Goal: Use online tool/utility

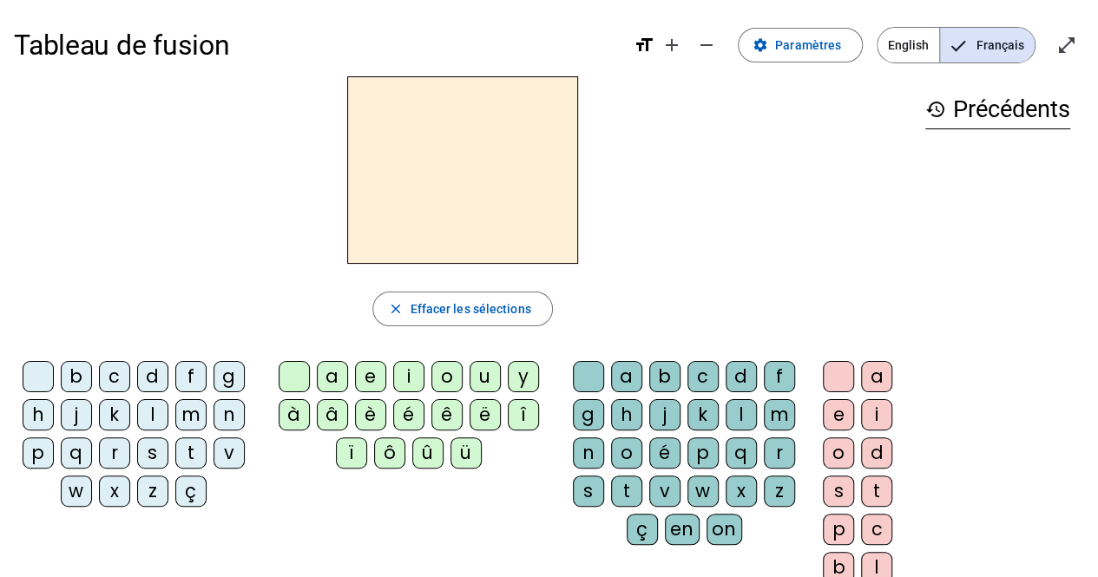
click at [72, 456] on div "q" at bounding box center [76, 452] width 31 height 31
click at [36, 463] on div "p" at bounding box center [38, 452] width 31 height 31
click at [33, 460] on div "p" at bounding box center [38, 452] width 31 height 31
click at [326, 377] on div "a" at bounding box center [332, 376] width 31 height 31
click at [774, 451] on div "r" at bounding box center [778, 452] width 31 height 31
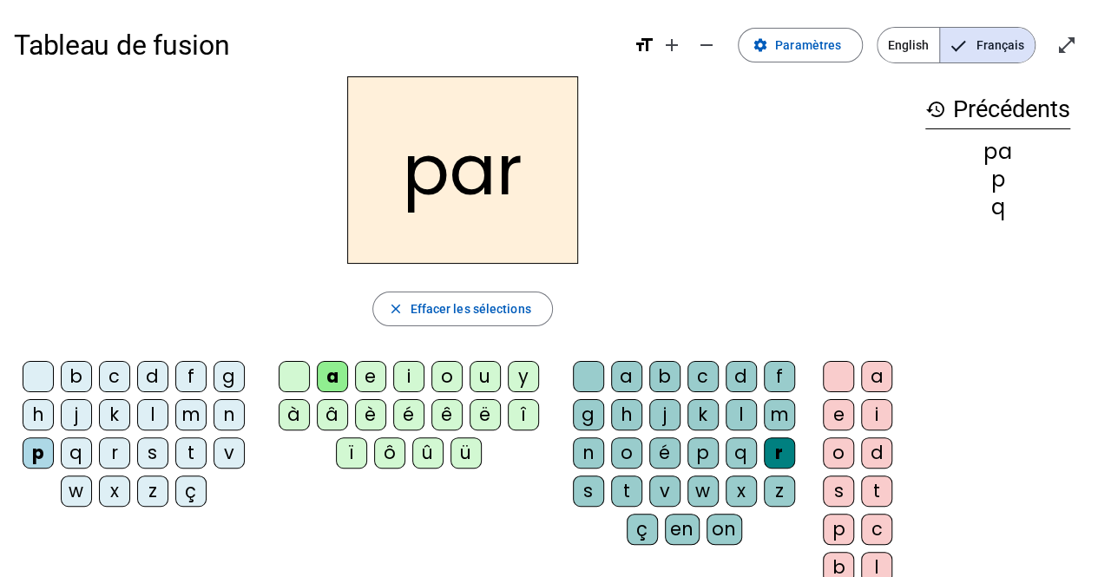
click at [32, 383] on div at bounding box center [38, 376] width 31 height 31
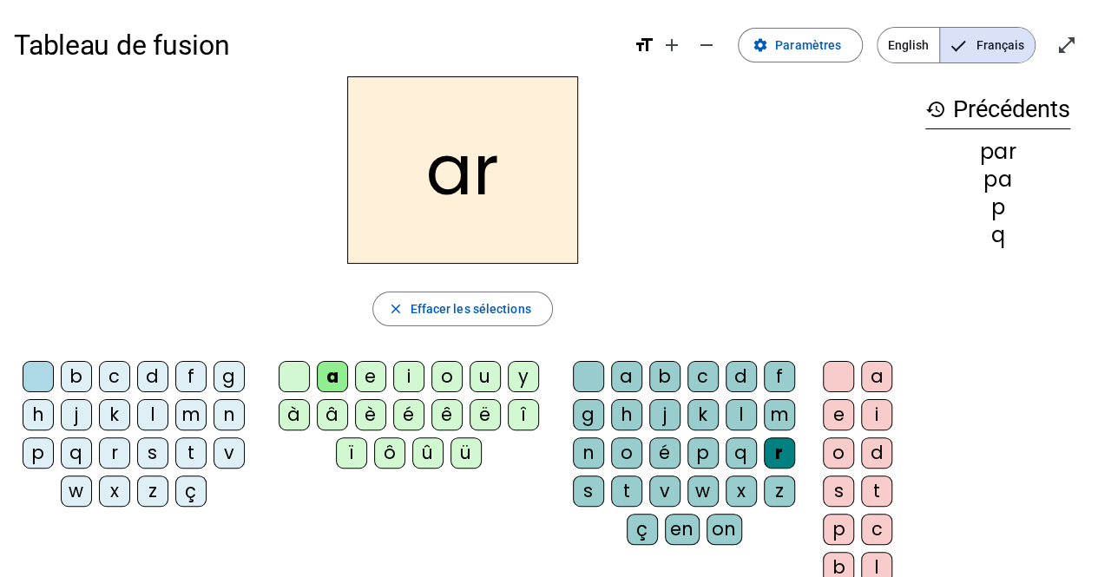
click at [80, 456] on div "q" at bounding box center [76, 452] width 31 height 31
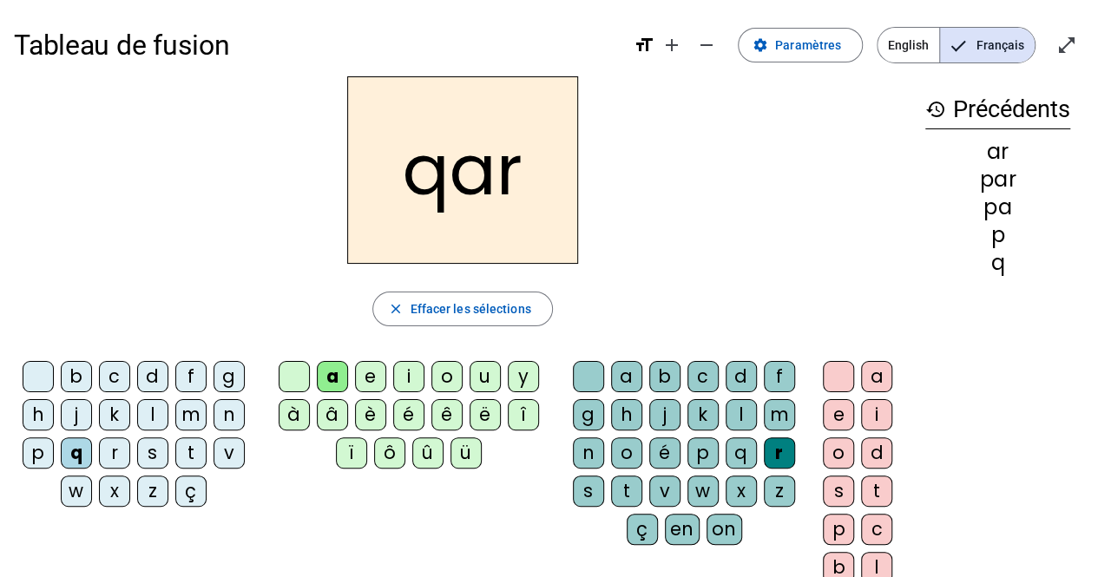
click at [40, 378] on div at bounding box center [38, 376] width 31 height 31
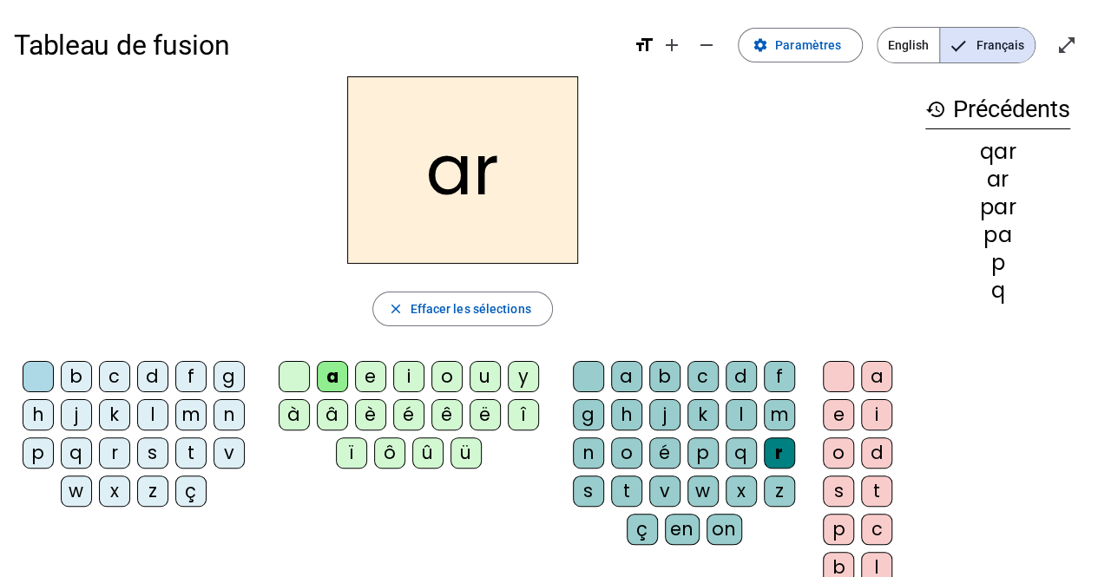
click at [104, 387] on div "c" at bounding box center [114, 376] width 31 height 31
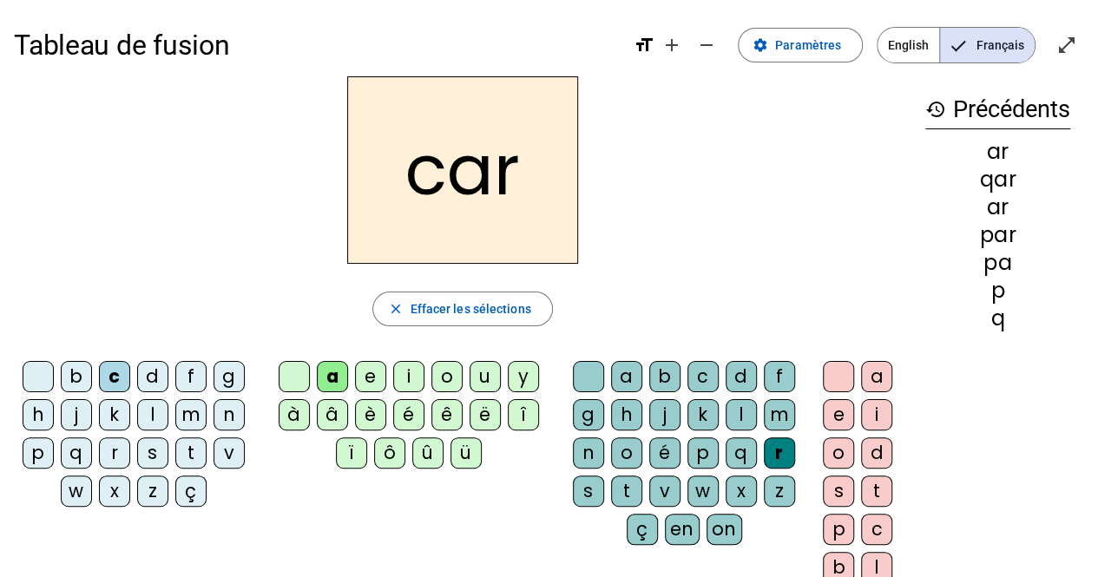
click at [182, 497] on div "ç" at bounding box center [190, 490] width 31 height 31
click at [108, 386] on div "c" at bounding box center [114, 376] width 31 height 31
click at [588, 373] on div at bounding box center [588, 376] width 31 height 31
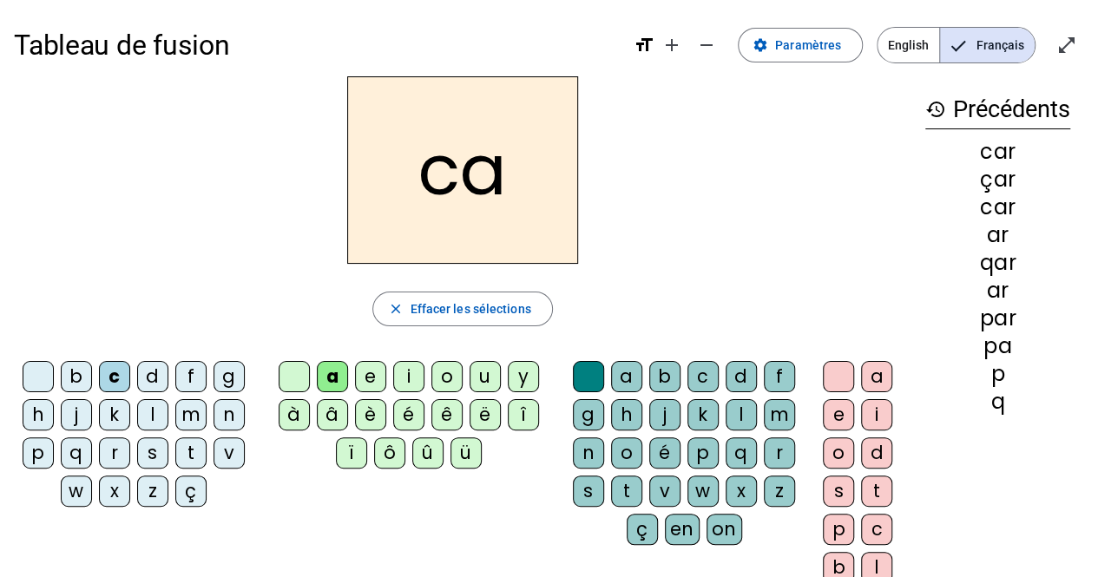
click at [732, 418] on div "l" at bounding box center [740, 414] width 31 height 31
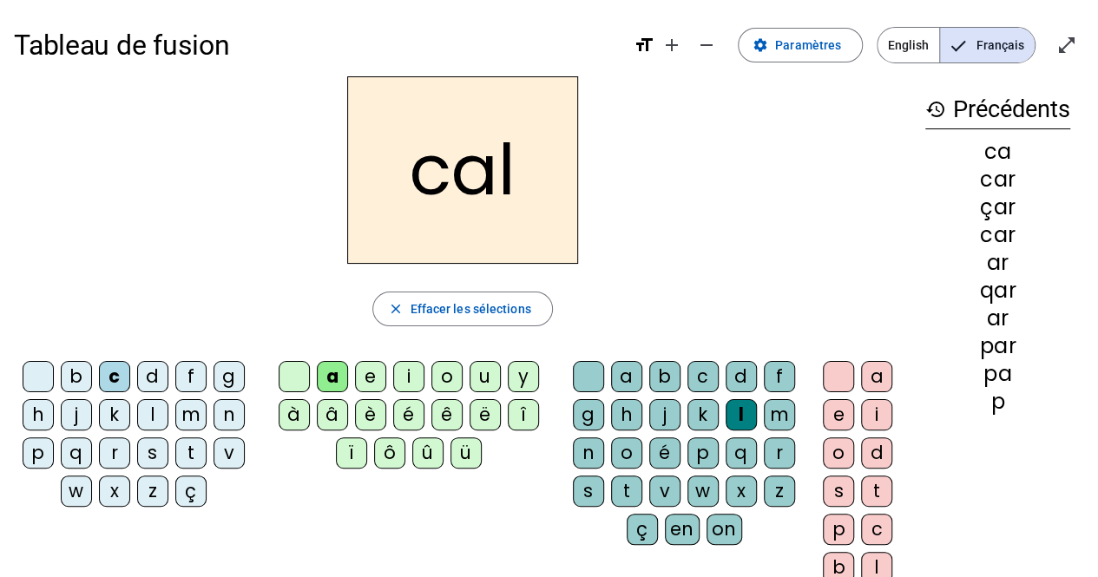
click at [33, 387] on div at bounding box center [38, 376] width 31 height 31
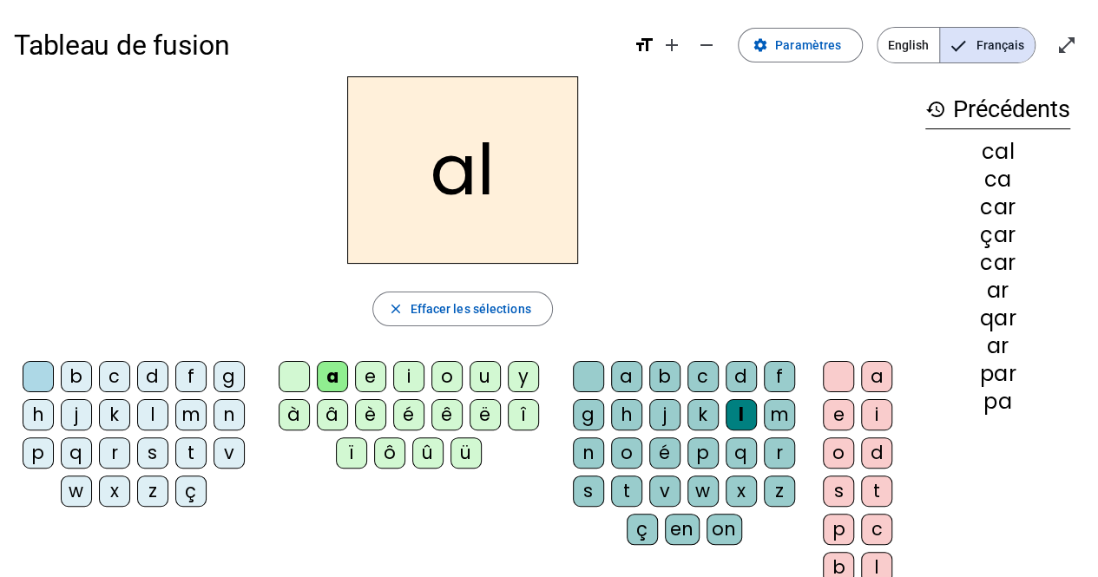
click at [226, 449] on div "v" at bounding box center [228, 452] width 31 height 31
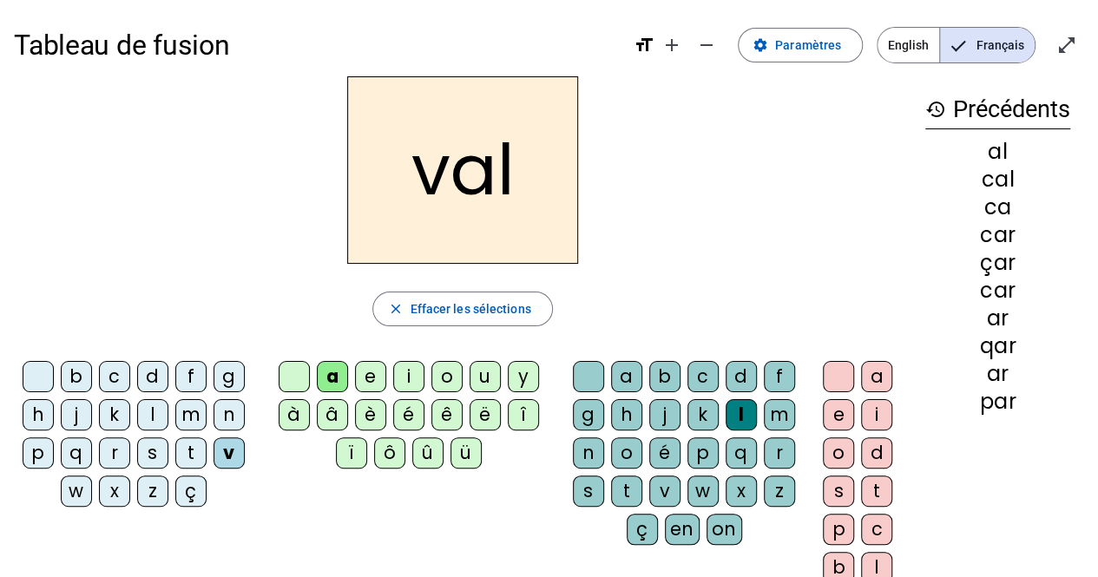
click at [36, 383] on div at bounding box center [38, 376] width 31 height 31
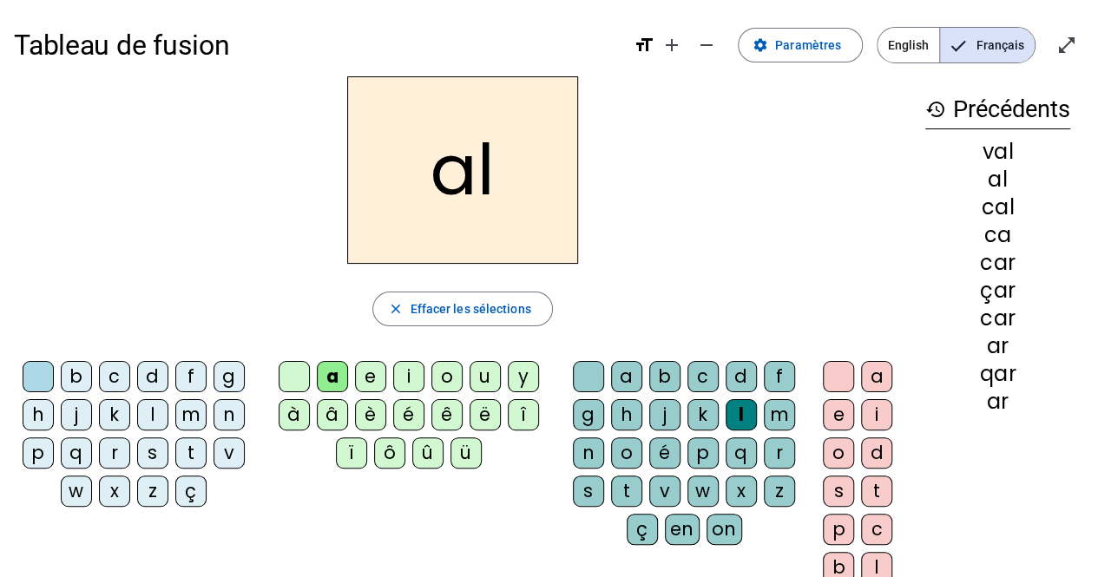
click at [68, 386] on div "b" at bounding box center [76, 376] width 31 height 31
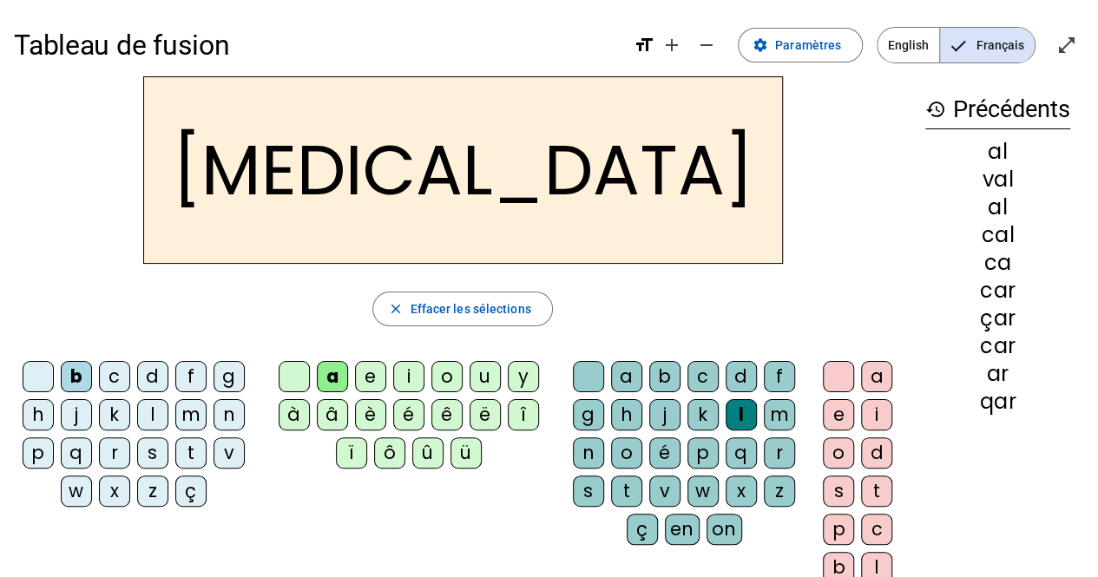
click at [694, 385] on div "c" at bounding box center [702, 376] width 31 height 31
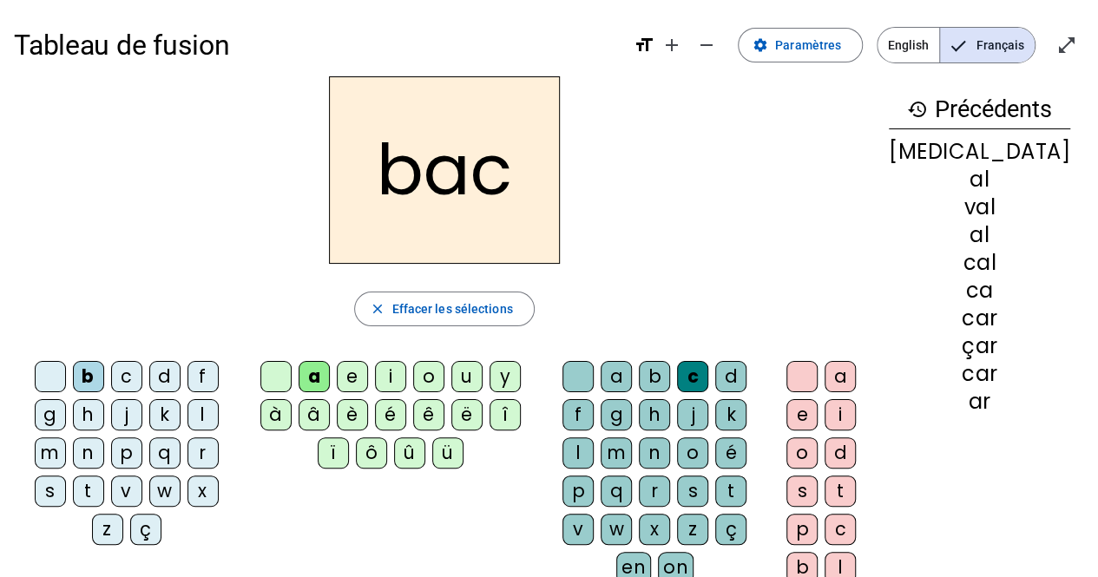
click at [125, 387] on div "c" at bounding box center [126, 376] width 31 height 31
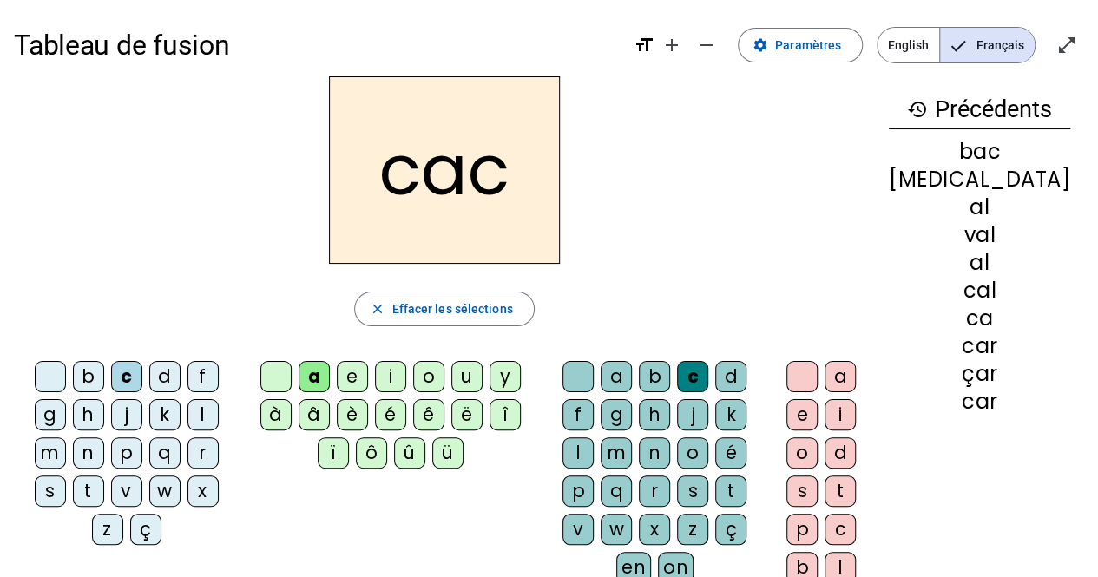
click at [35, 387] on div at bounding box center [50, 376] width 31 height 31
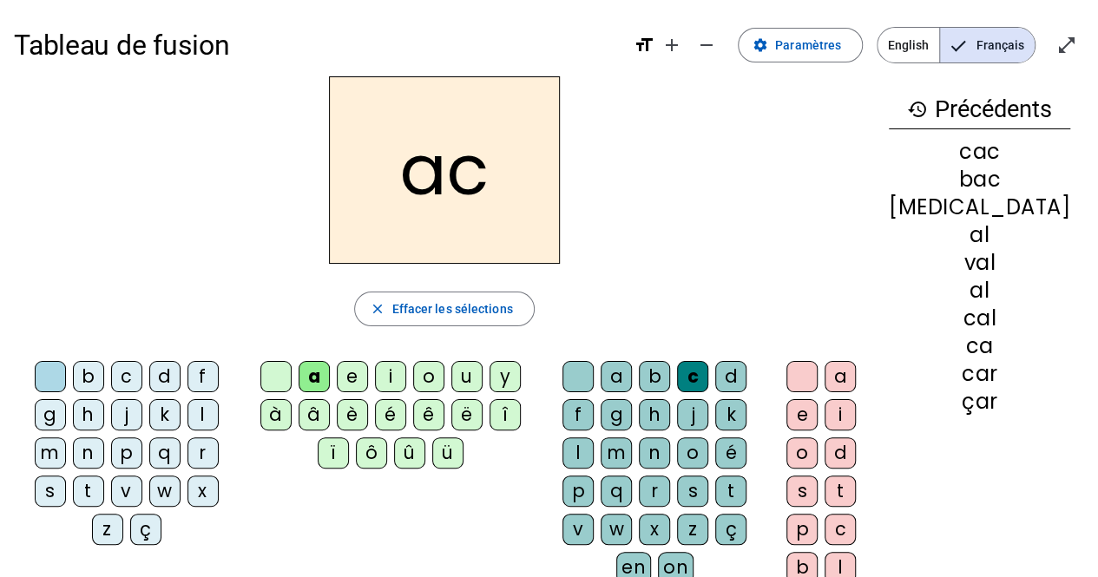
click at [66, 475] on div "s" at bounding box center [50, 490] width 31 height 31
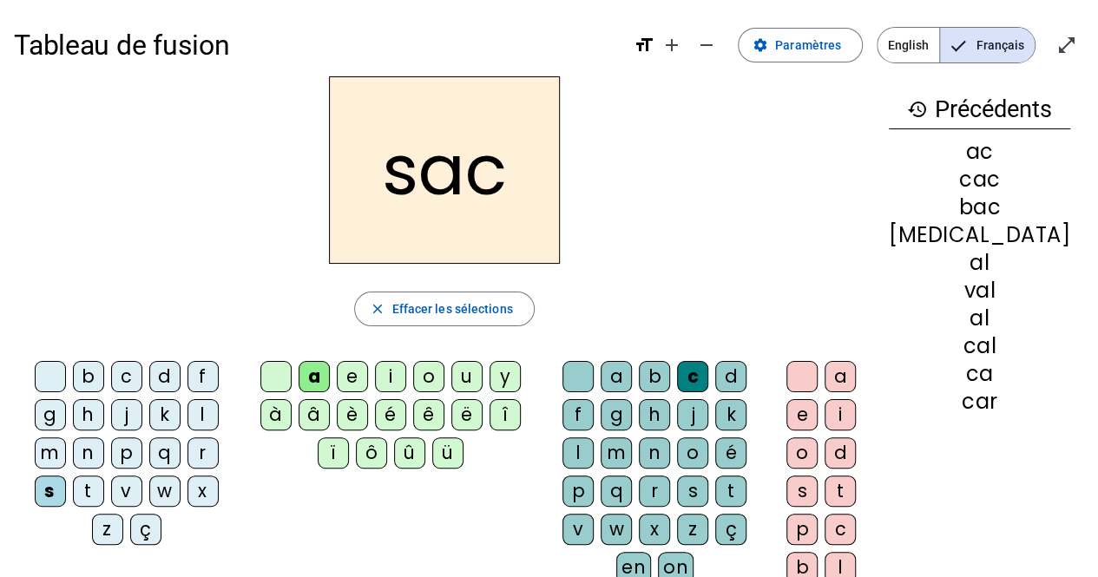
click at [588, 374] on div at bounding box center [577, 376] width 31 height 31
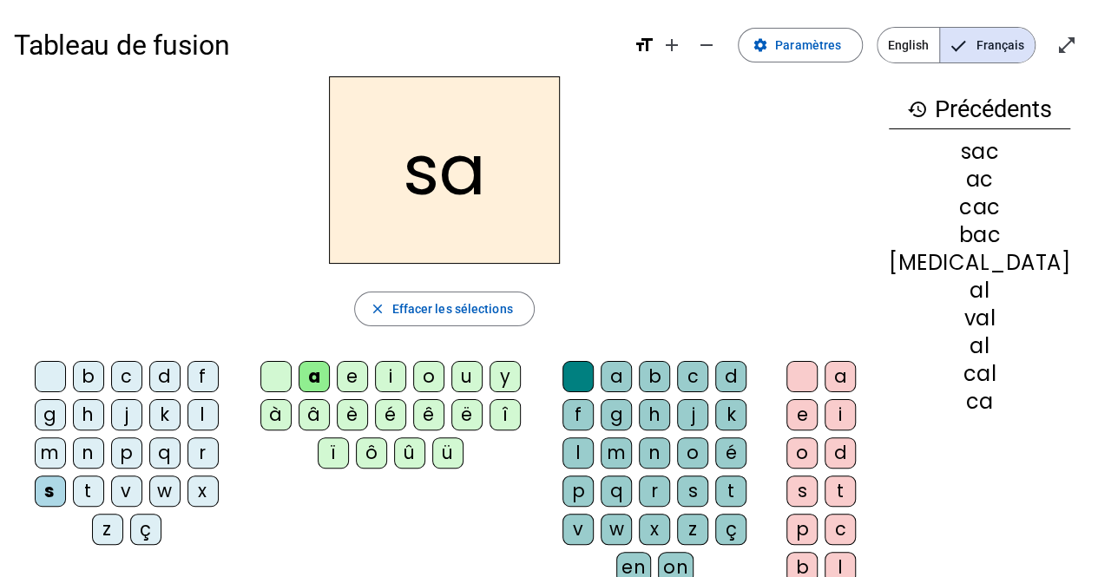
click at [593, 437] on div "l" at bounding box center [577, 452] width 31 height 31
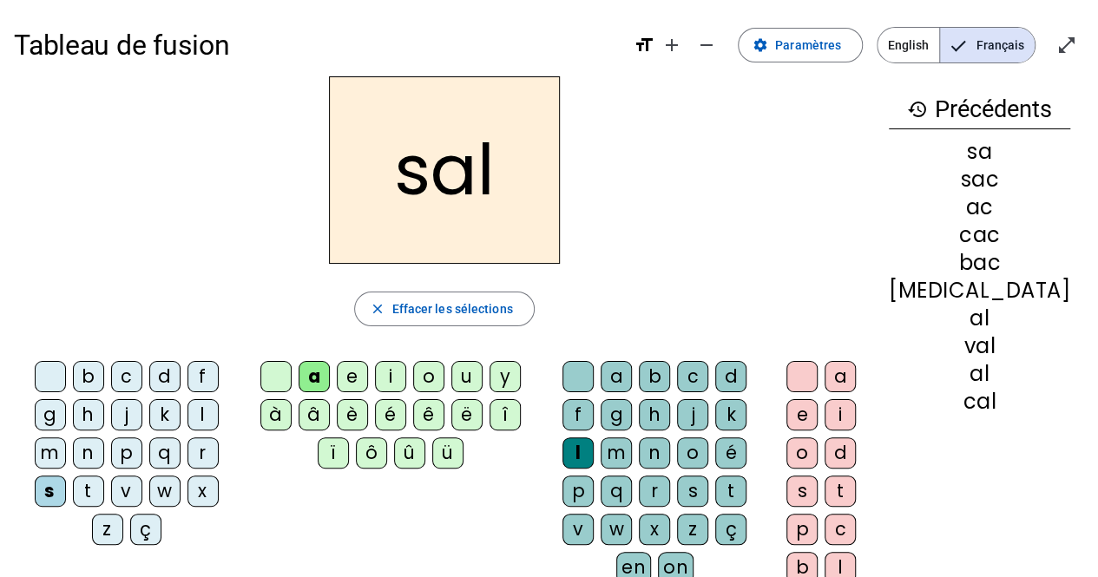
click at [589, 384] on div at bounding box center [577, 376] width 31 height 31
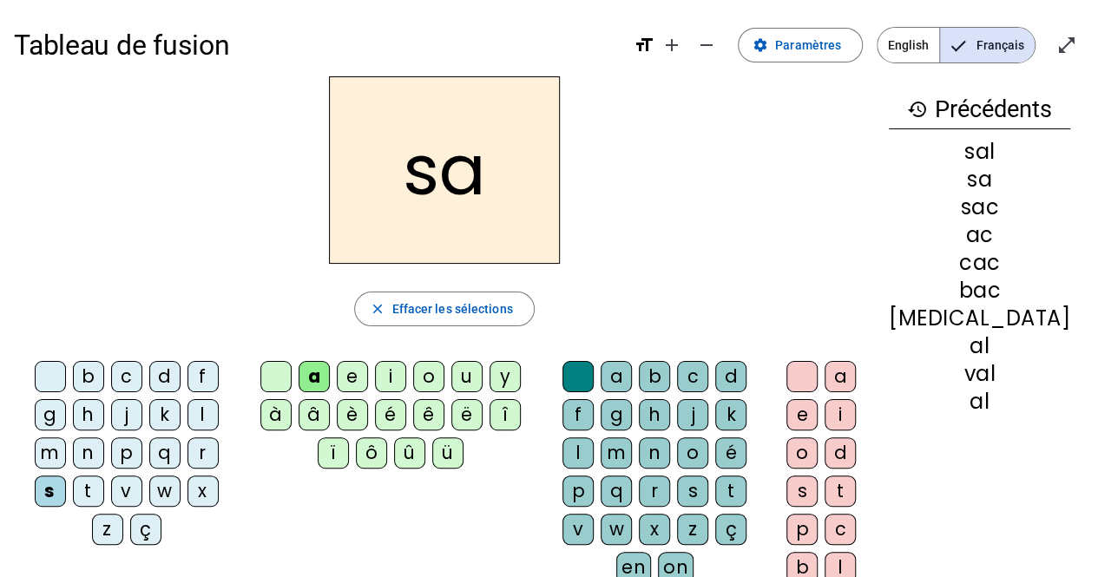
click at [475, 377] on div "u" at bounding box center [466, 376] width 31 height 31
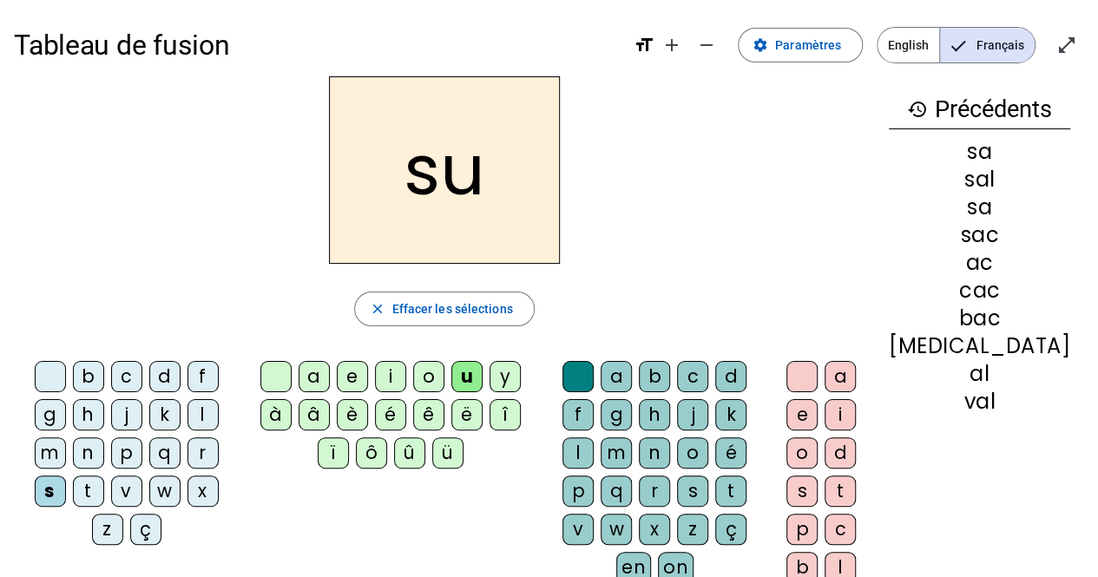
click at [670, 475] on div "r" at bounding box center [654, 490] width 31 height 31
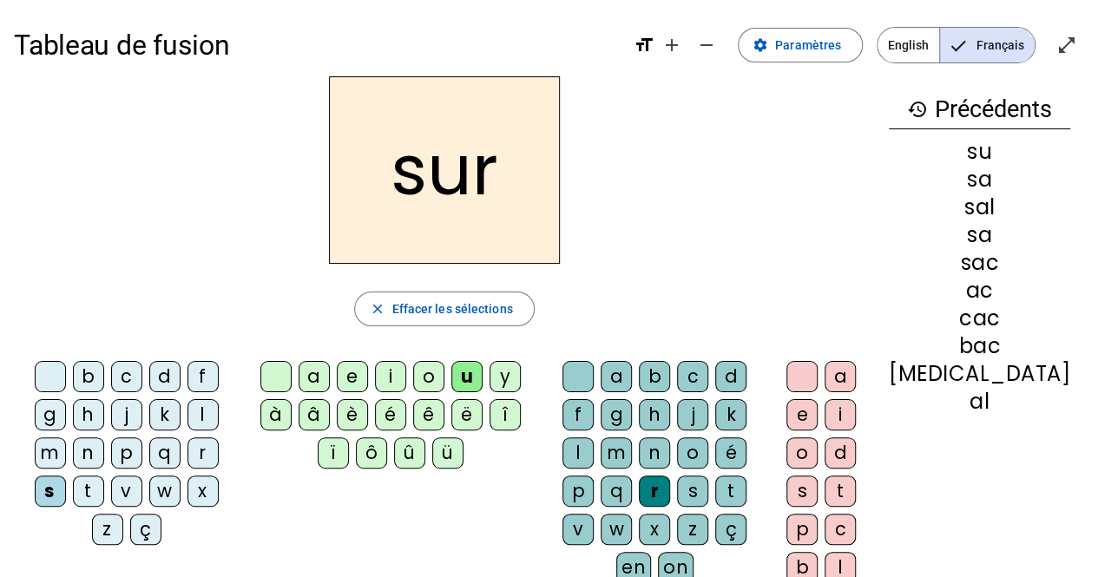
click at [104, 437] on div "n" at bounding box center [88, 452] width 31 height 31
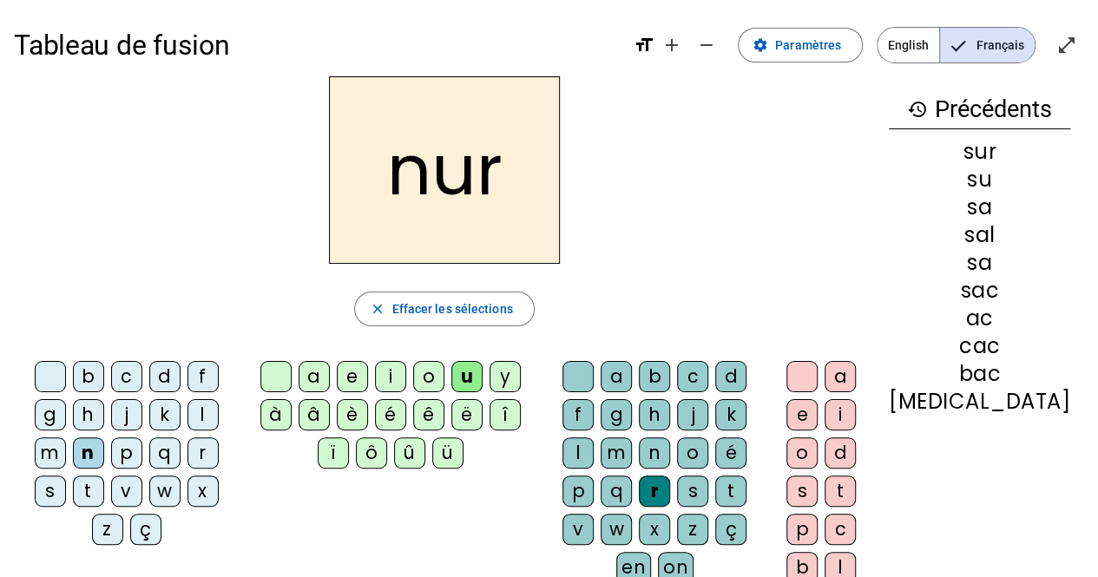
click at [104, 437] on div "n" at bounding box center [88, 452] width 31 height 31
click at [73, 437] on letter-bubble "m" at bounding box center [54, 456] width 38 height 38
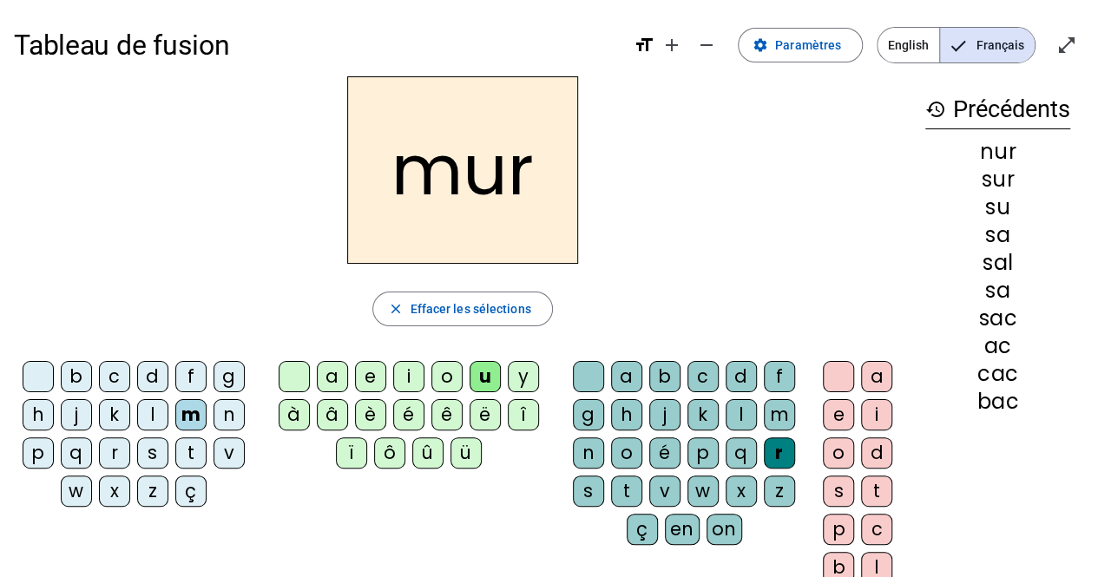
click at [217, 423] on div "n" at bounding box center [228, 414] width 31 height 31
click at [218, 425] on div "n" at bounding box center [228, 414] width 31 height 31
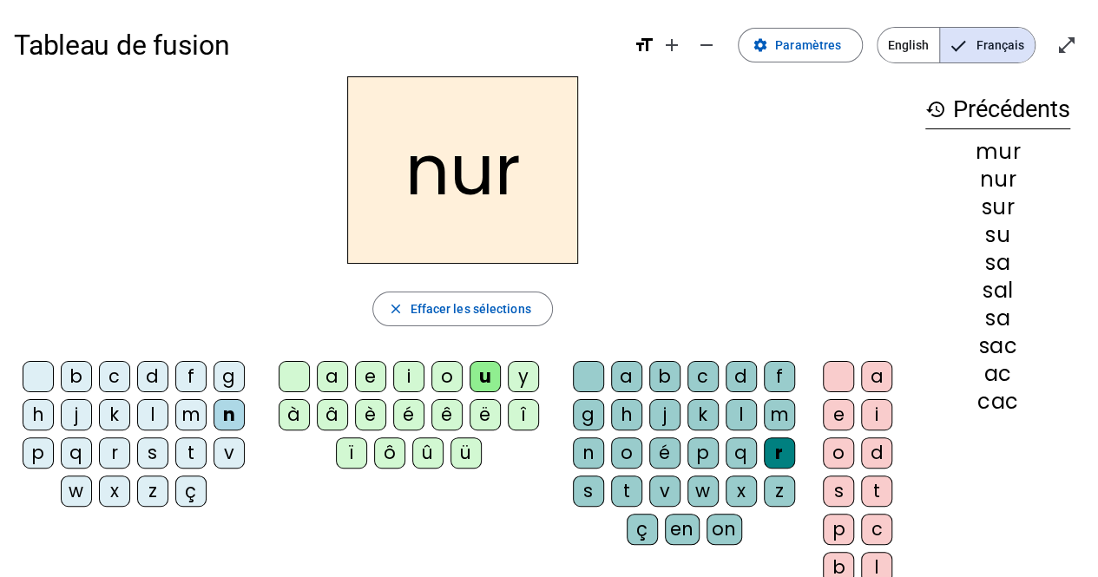
click at [178, 423] on div "m" at bounding box center [190, 414] width 31 height 31
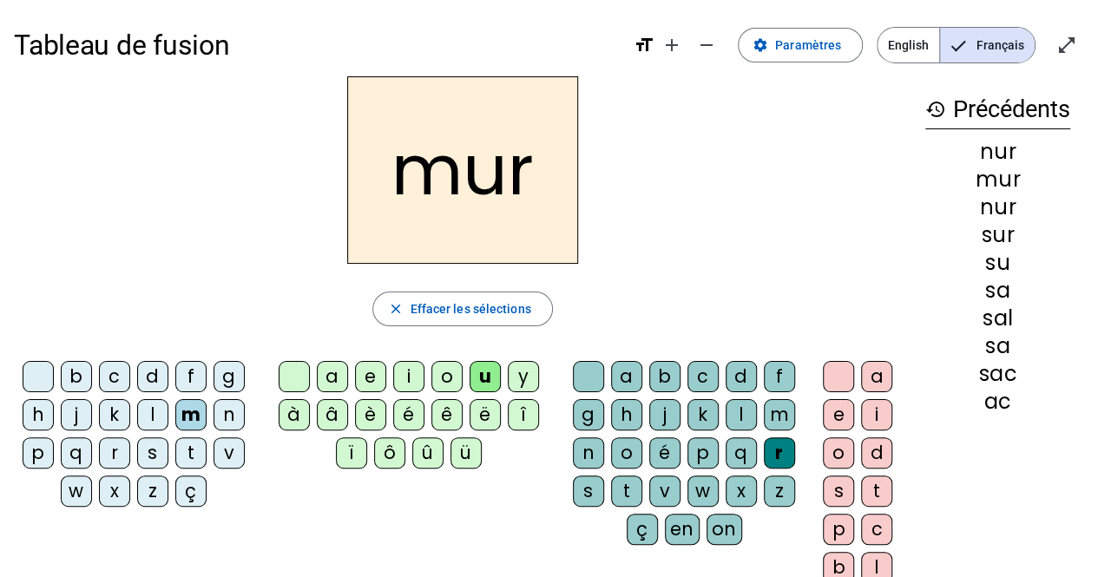
click at [69, 387] on div "b" at bounding box center [76, 376] width 31 height 31
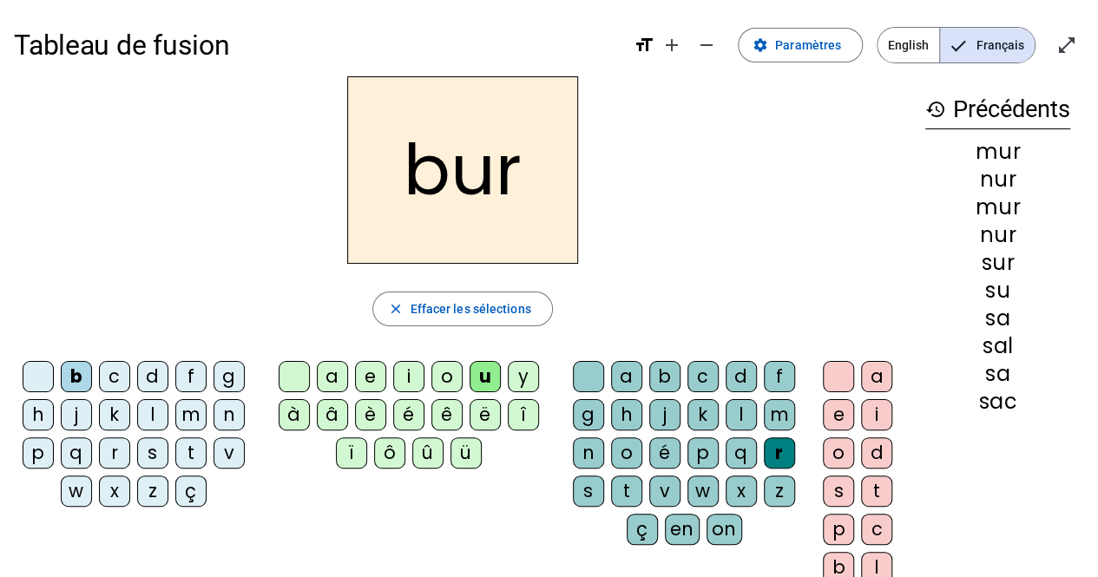
click at [69, 385] on div "b" at bounding box center [76, 376] width 31 height 31
click at [64, 387] on div "b" at bounding box center [76, 376] width 31 height 31
click at [146, 390] on div "d" at bounding box center [152, 376] width 31 height 31
click at [36, 459] on div "p" at bounding box center [38, 452] width 31 height 31
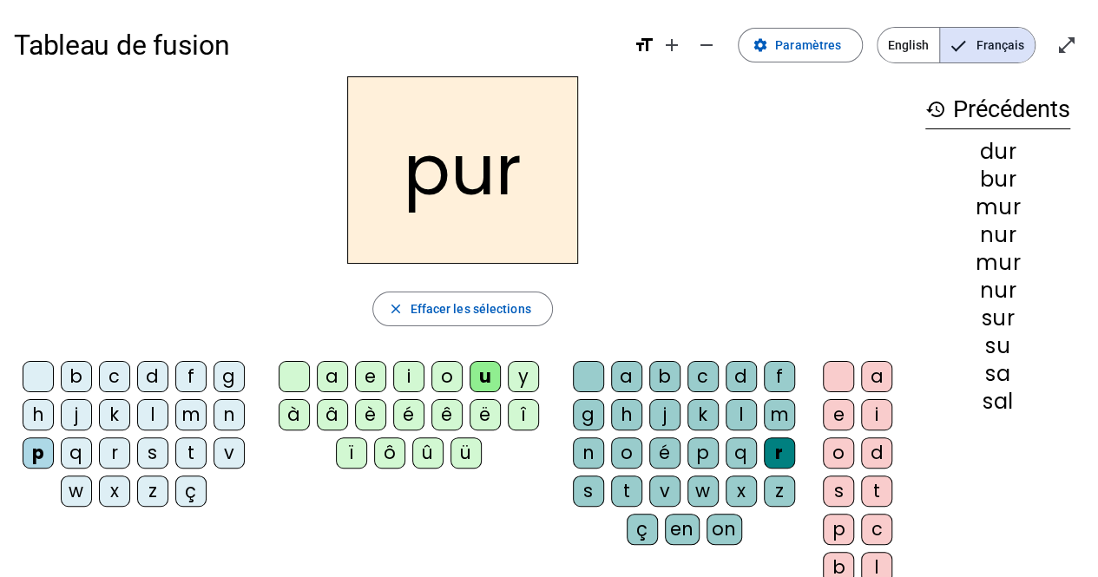
click at [47, 377] on div at bounding box center [38, 376] width 31 height 31
